Goal: Transaction & Acquisition: Purchase product/service

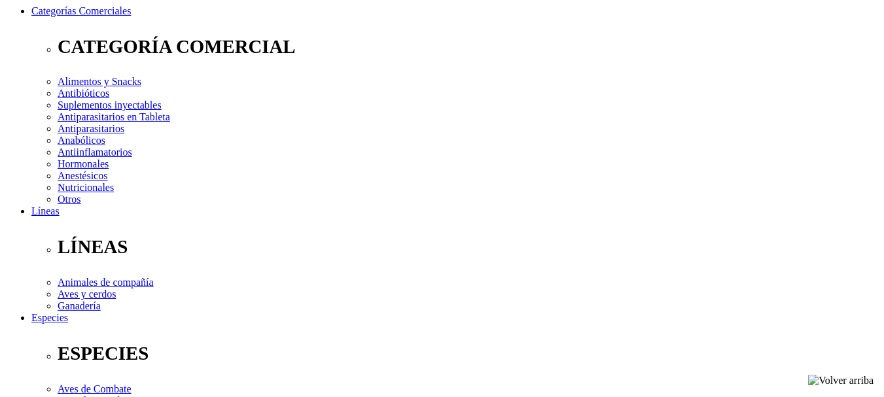
scroll to position [196, 0]
select select "373"
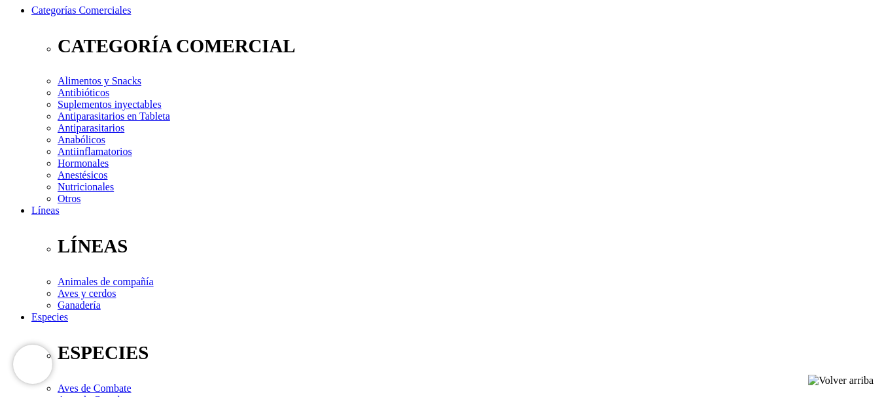
select select "374"
